Goal: Task Accomplishment & Management: Complete application form

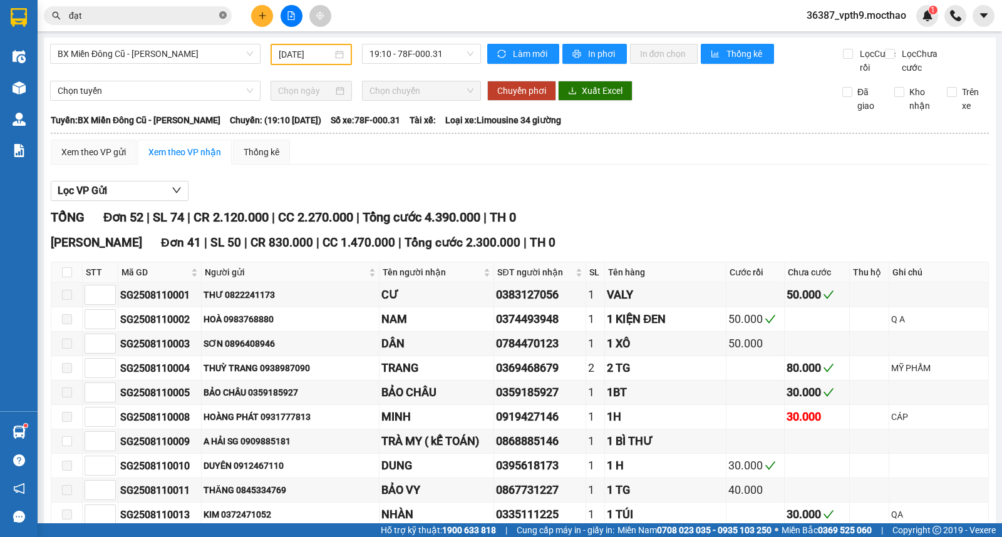
click at [220, 15] on icon "close-circle" at bounding box center [223, 15] width 8 height 8
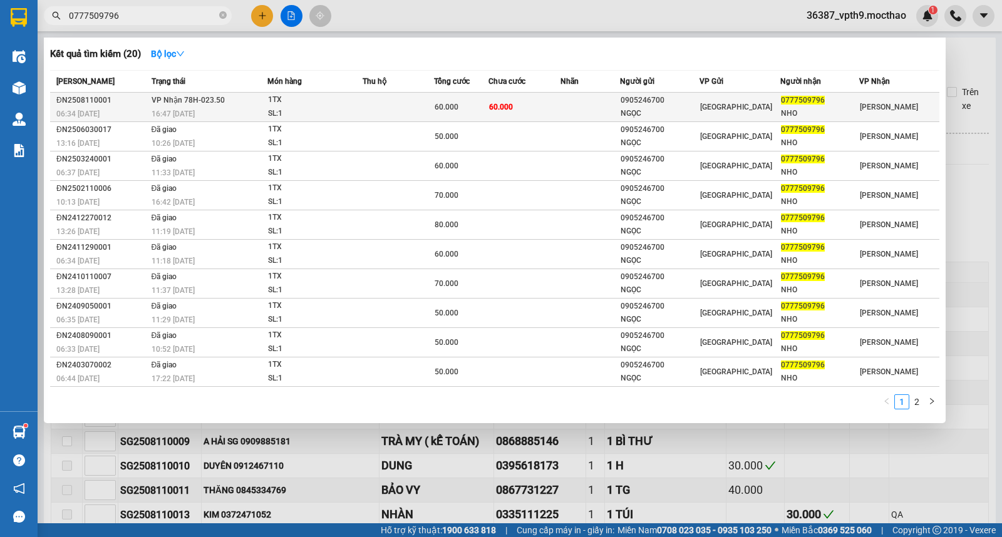
type input "0777509796"
click at [348, 113] on div "SL: 1" at bounding box center [315, 114] width 94 height 14
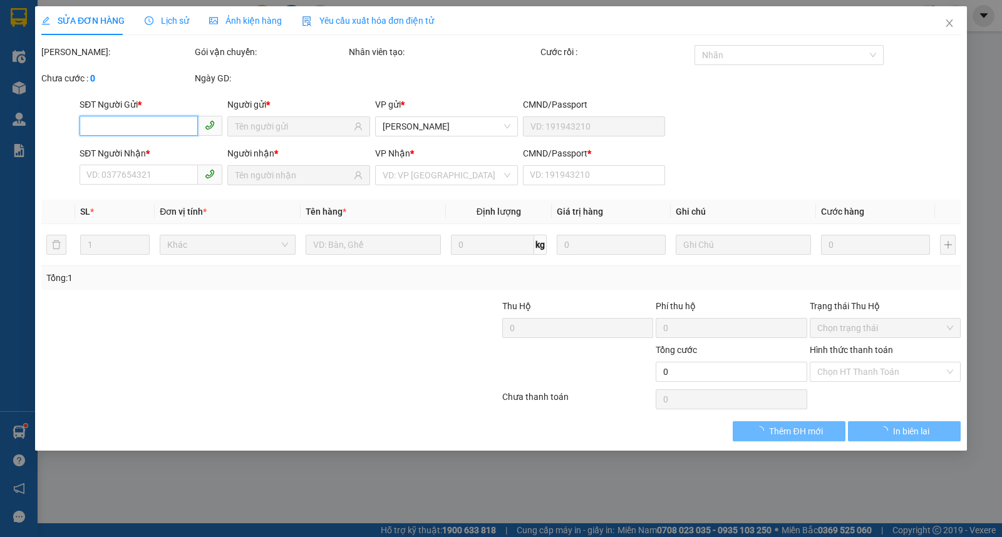
type input "0905246700"
type input "NGỌC"
type input "0777509796"
type input "NHO"
type input "0"
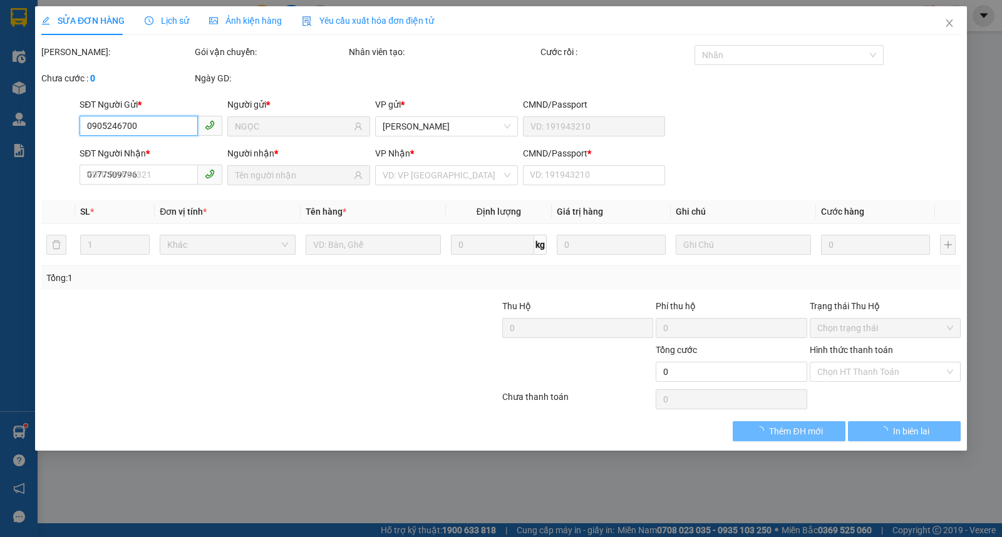
type input "60.000"
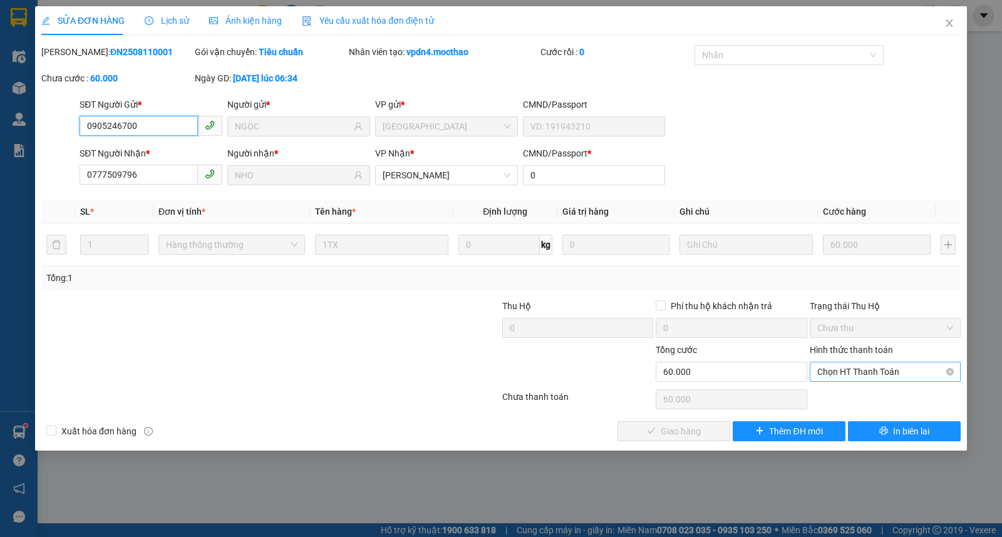
click at [897, 373] on span "Chọn HT Thanh Toán" at bounding box center [885, 372] width 136 height 19
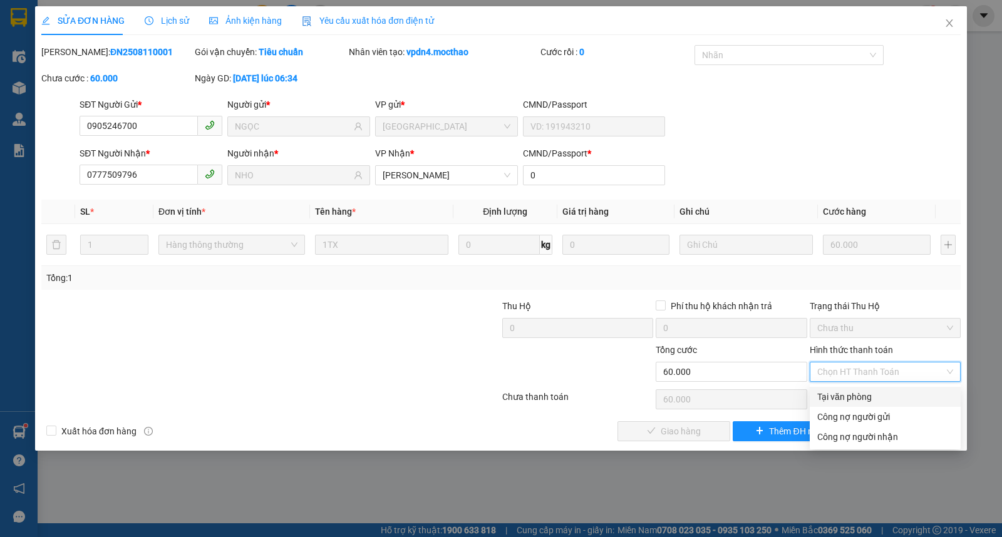
click at [844, 398] on div "Tại văn phòng" at bounding box center [885, 397] width 136 height 14
type input "0"
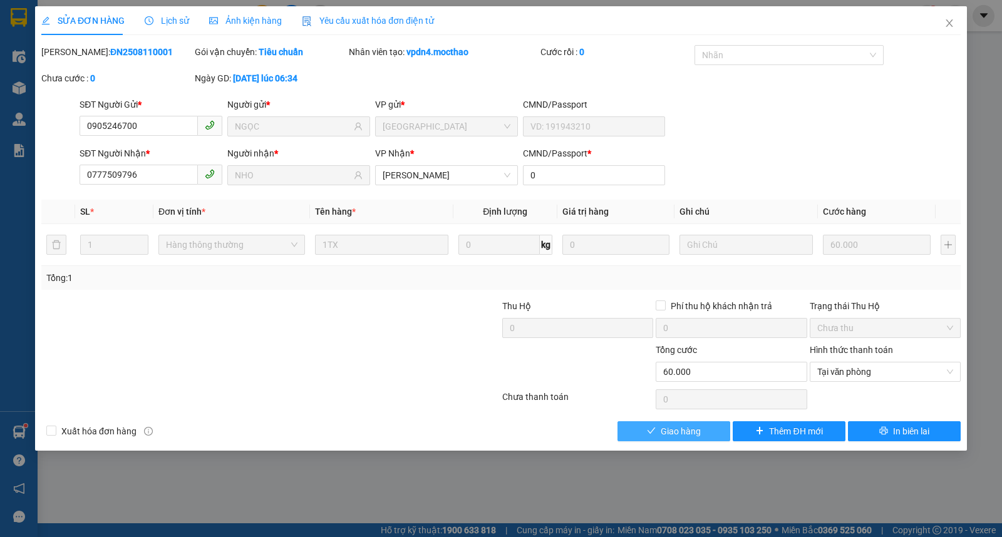
click at [703, 435] on button "Giao hàng" at bounding box center [674, 432] width 113 height 20
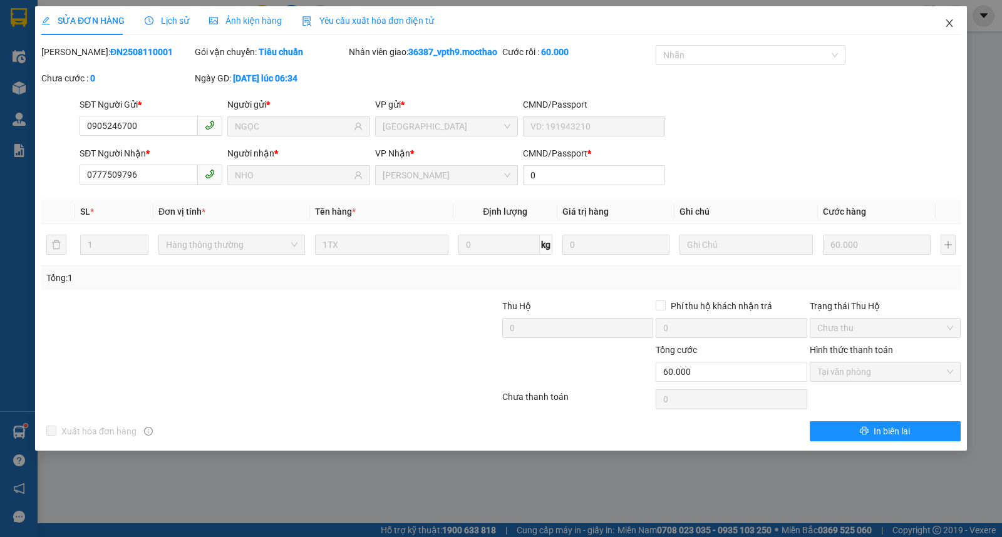
click at [950, 21] on icon "close" at bounding box center [950, 23] width 10 height 10
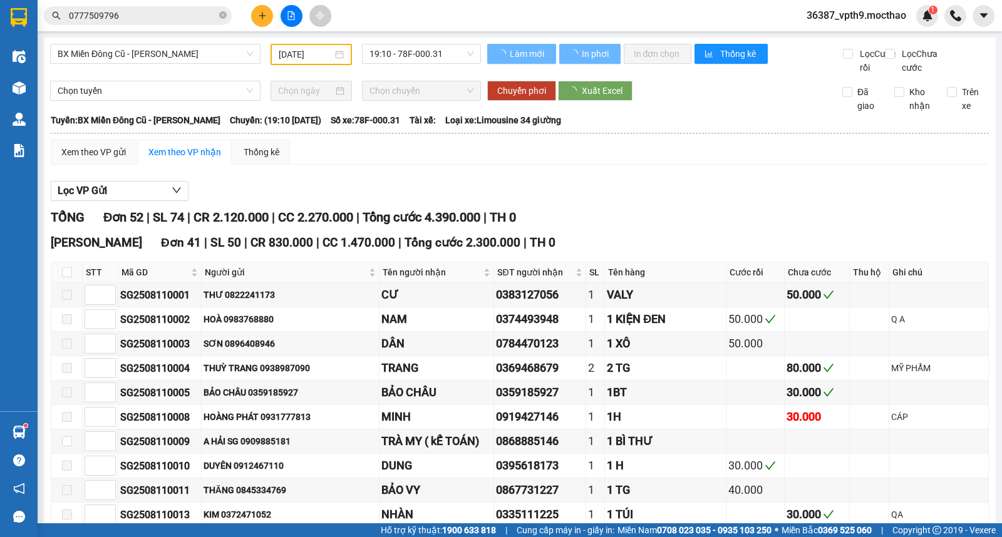
click at [167, 18] on input "0777509796" at bounding box center [143, 16] width 148 height 14
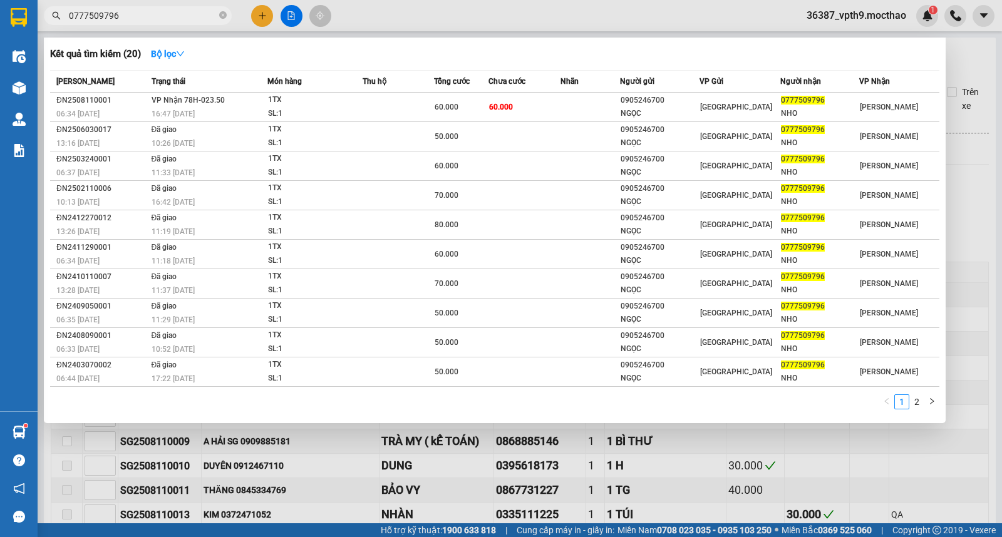
click at [167, 18] on input "0777509796" at bounding box center [143, 16] width 148 height 14
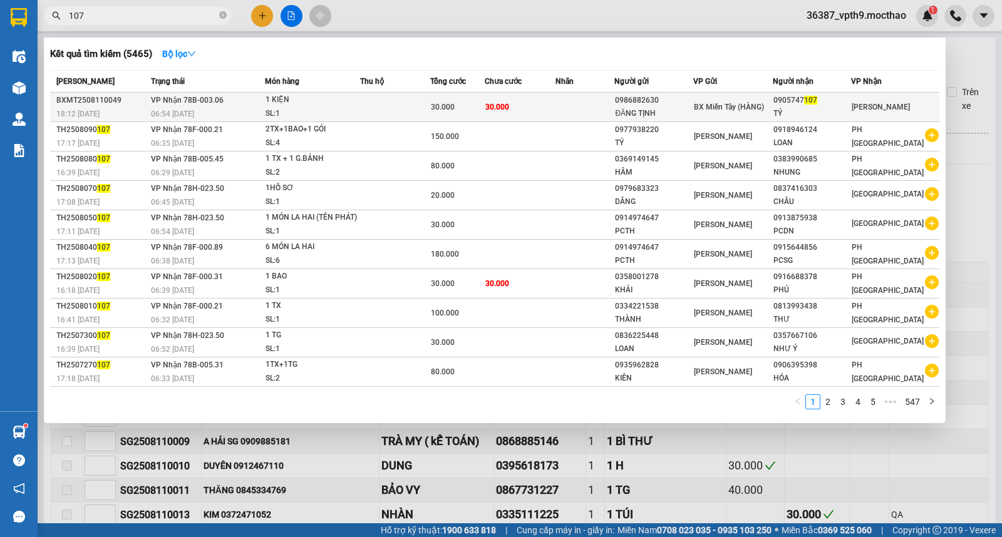
type input "107"
click at [563, 103] on td at bounding box center [585, 107] width 59 height 29
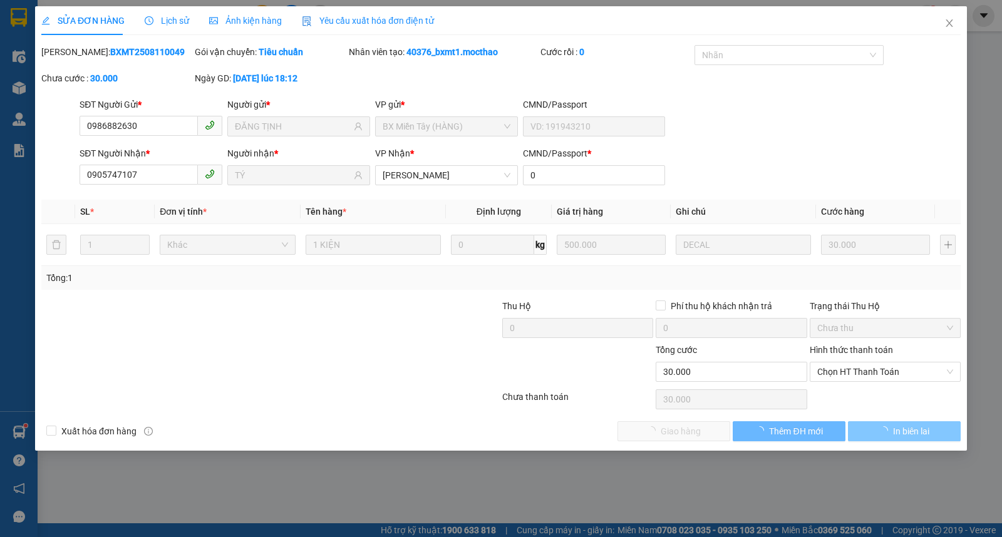
type input "0986882630"
type input "ĐĂNG TỊNH"
type input "0905747107"
type input "TÝ"
type input "0"
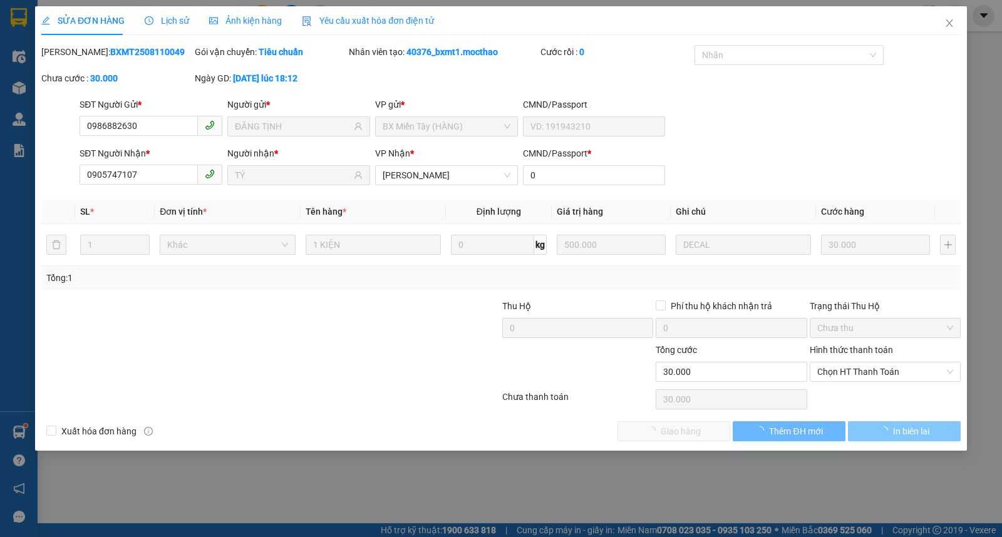
type input "30.000"
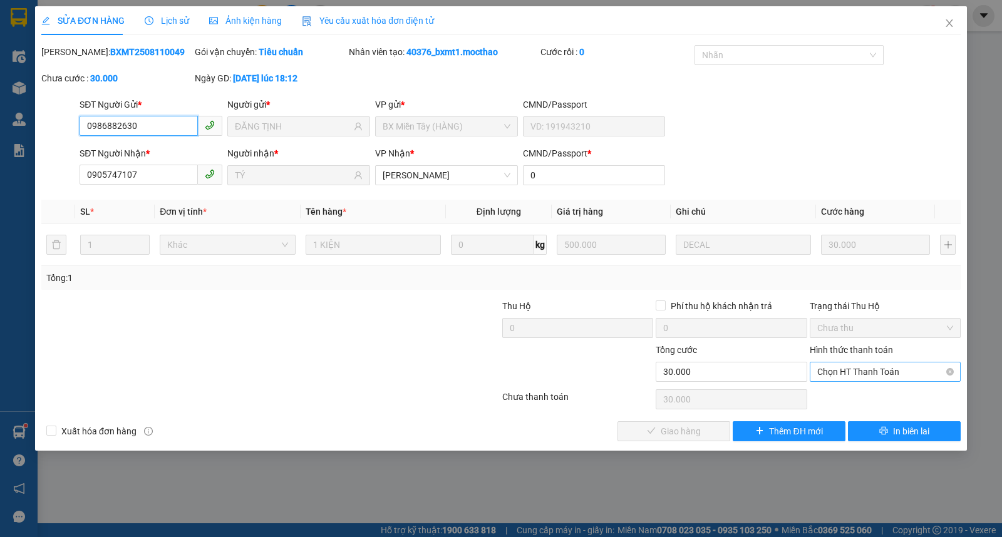
drag, startPoint x: 886, startPoint y: 380, endPoint x: 886, endPoint y: 372, distance: 8.1
click at [886, 380] on span "Chọn HT Thanh Toán" at bounding box center [885, 372] width 136 height 19
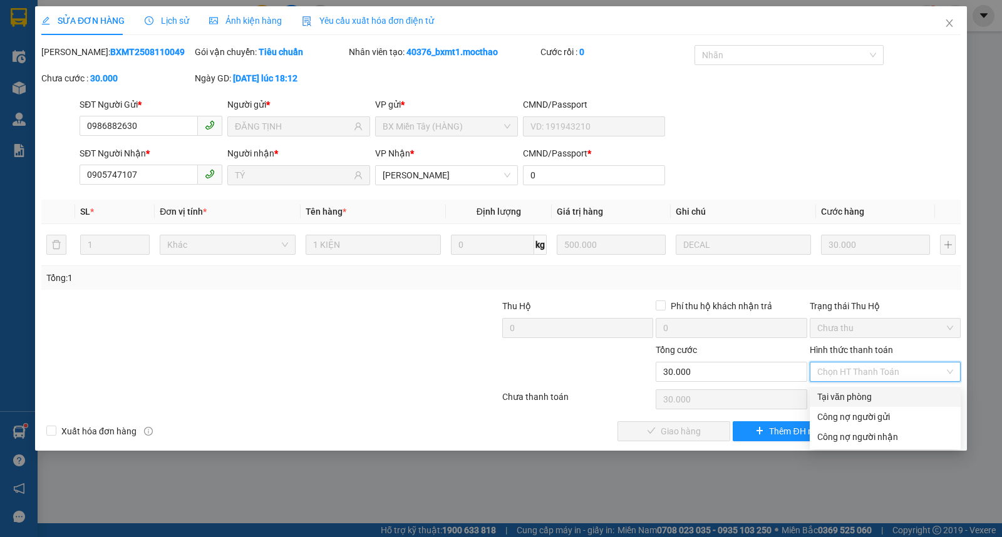
click at [844, 391] on div "Tại văn phòng" at bounding box center [885, 397] width 136 height 14
type input "0"
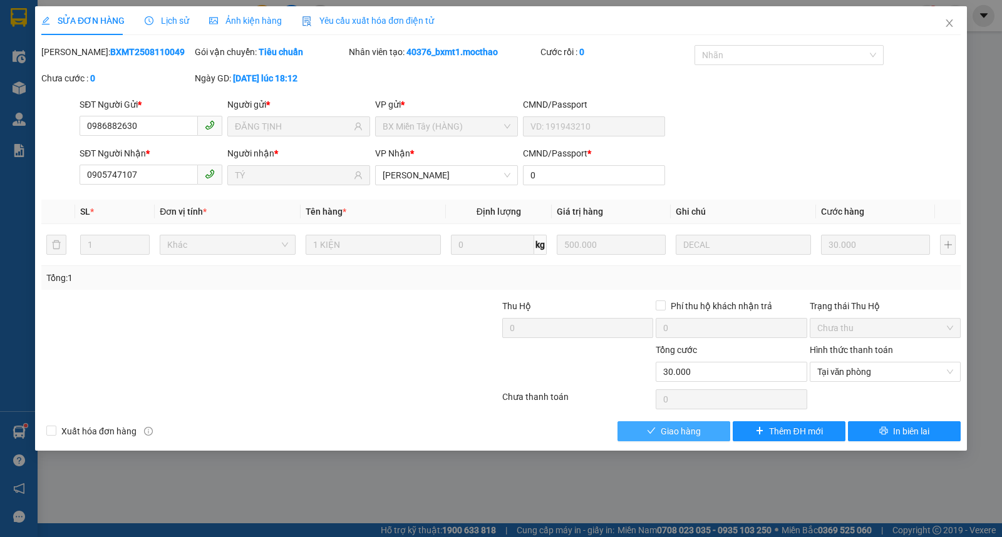
click at [698, 434] on span "Giao hàng" at bounding box center [681, 432] width 40 height 14
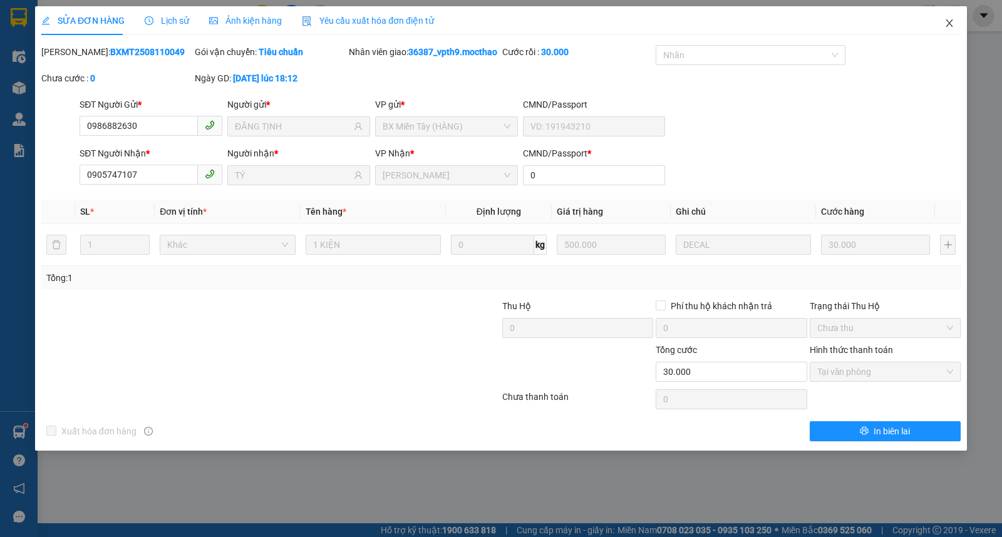
click at [952, 27] on icon "close" at bounding box center [949, 23] width 7 height 8
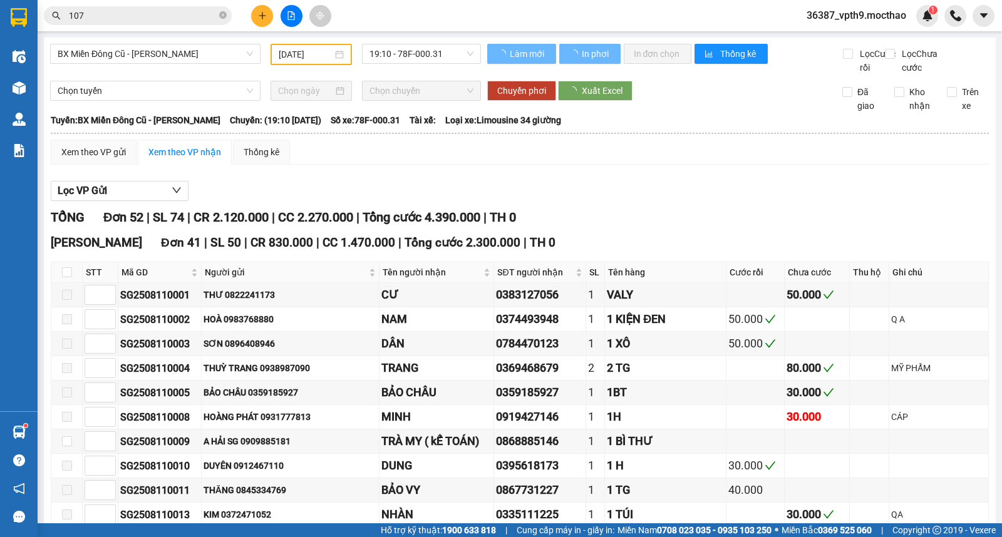
click at [153, 18] on input "107" at bounding box center [143, 16] width 148 height 14
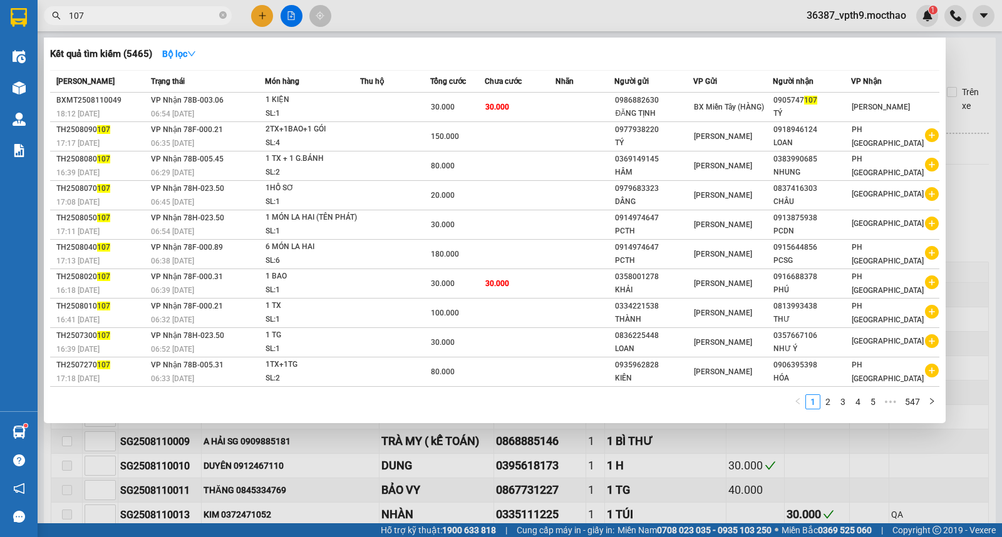
click at [153, 18] on input "107" at bounding box center [143, 16] width 148 height 14
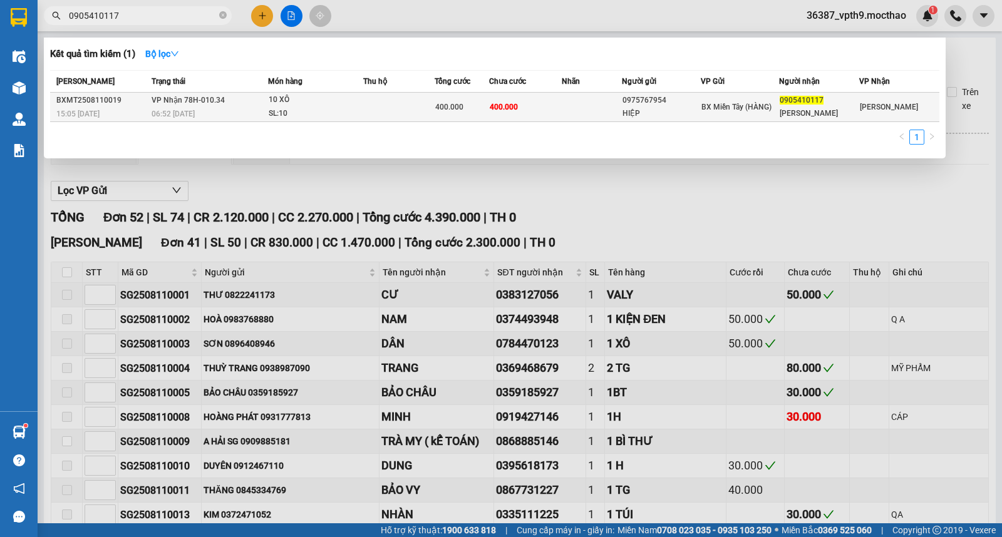
type input "0905410117"
click at [260, 106] on td "[PERSON_NAME] 78H-010.34 06:52 [DATE]" at bounding box center [208, 107] width 120 height 29
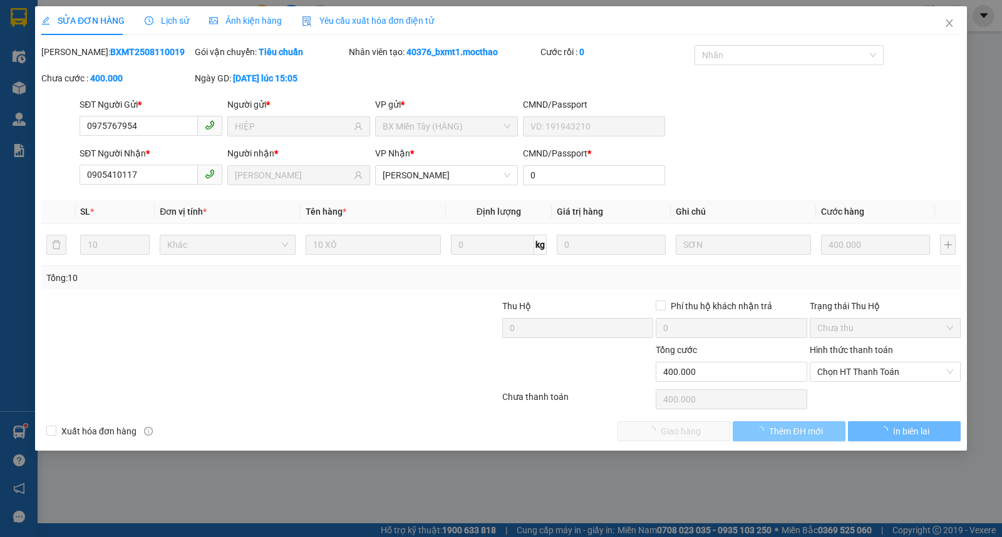
type input "0975767954"
type input "HIỆP"
type input "0905410117"
type input "[PERSON_NAME]"
type input "0"
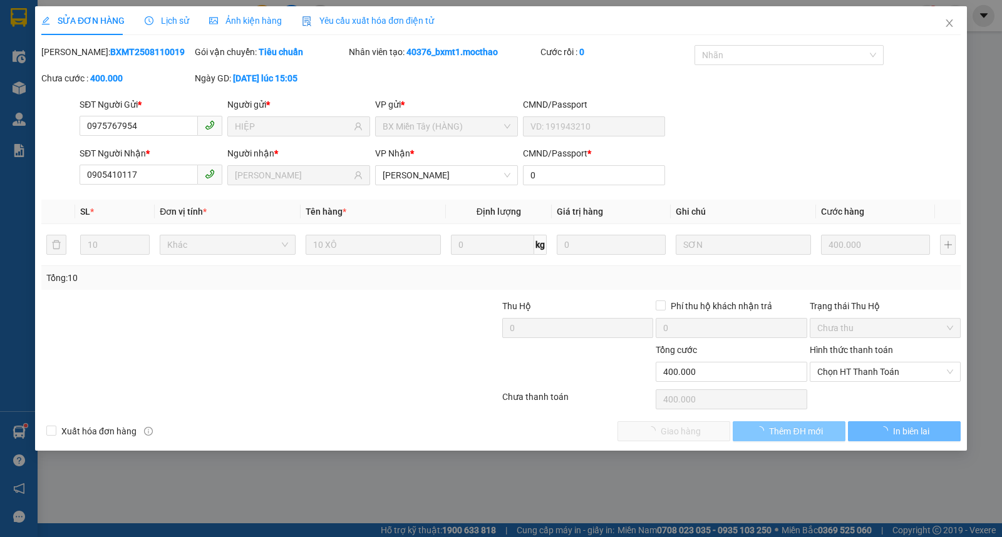
type input "400.000"
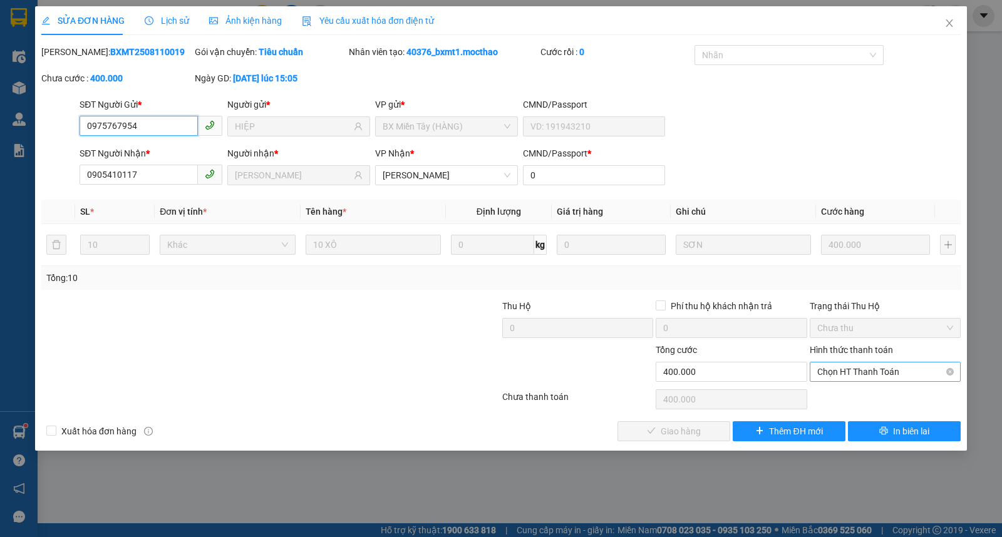
click at [868, 373] on span "Chọn HT Thanh Toán" at bounding box center [885, 372] width 136 height 19
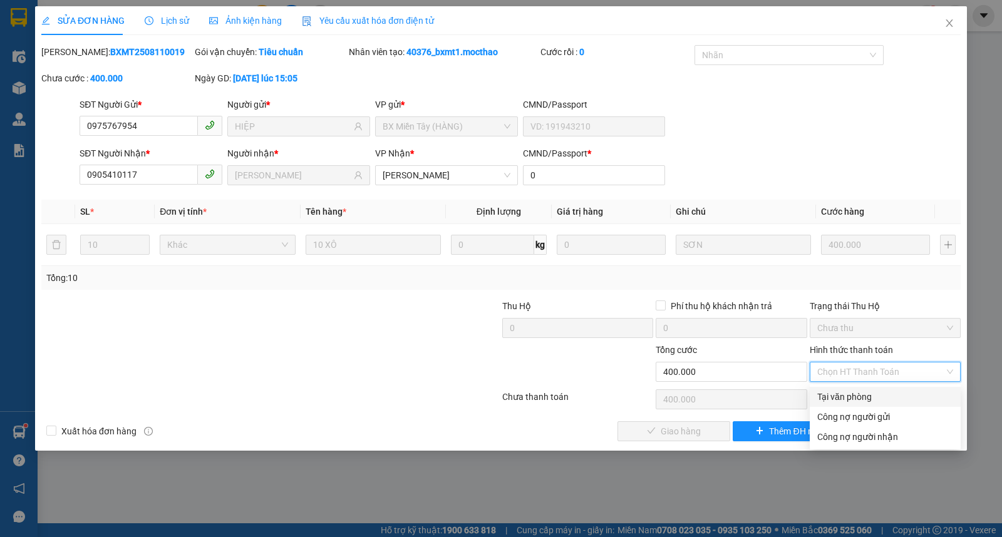
click at [832, 396] on div "Tại văn phòng" at bounding box center [885, 397] width 136 height 14
type input "0"
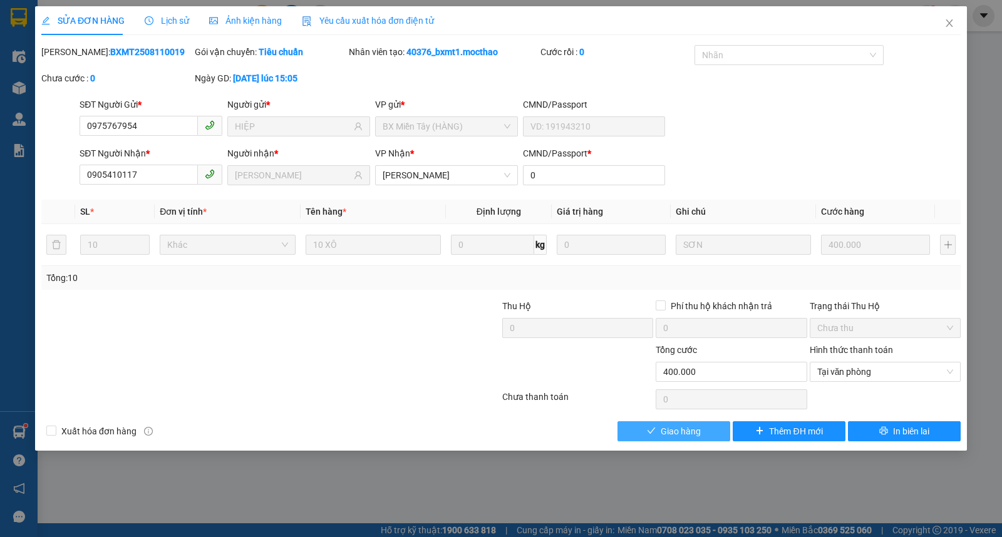
click at [671, 428] on span "Giao hàng" at bounding box center [681, 432] width 40 height 14
